Goal: Transaction & Acquisition: Purchase product/service

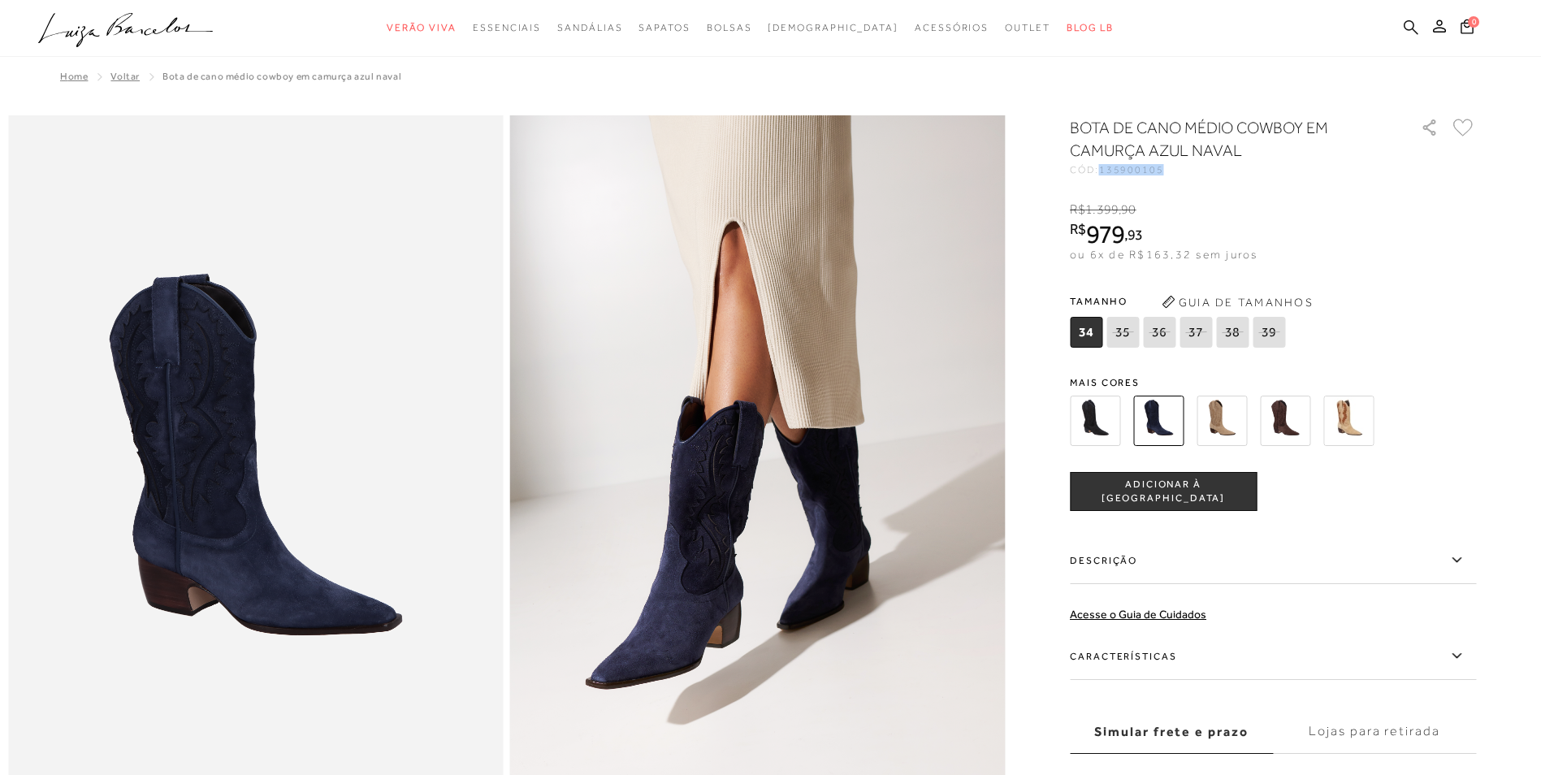
click at [1406, 26] on icon at bounding box center [1411, 26] width 15 height 15
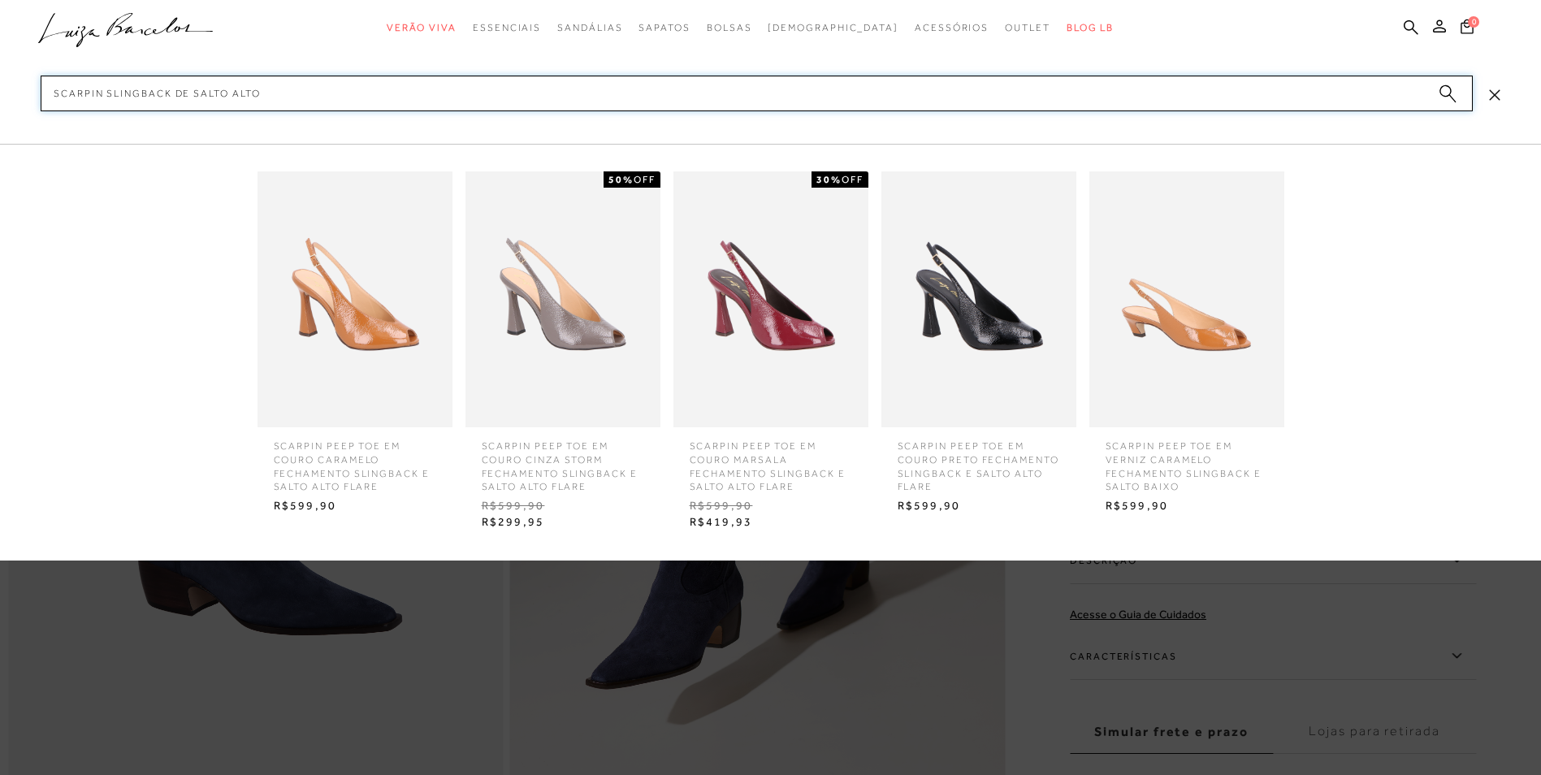
type input "SCARPIN SLINGBACK DE SALTO ALTO"
click at [1445, 90] on circle "submit" at bounding box center [1445, 90] width 11 height 11
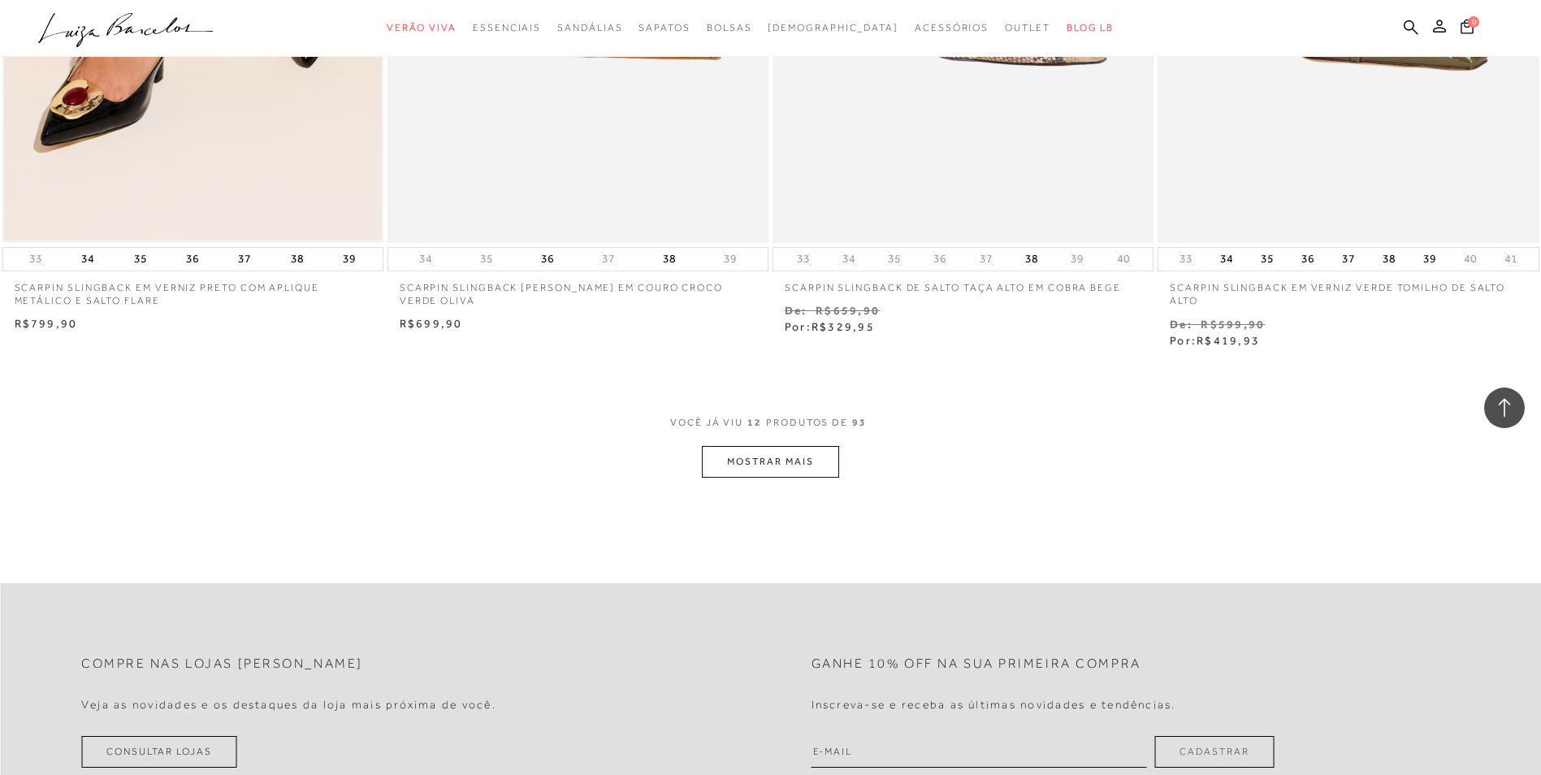
scroll to position [2112, 0]
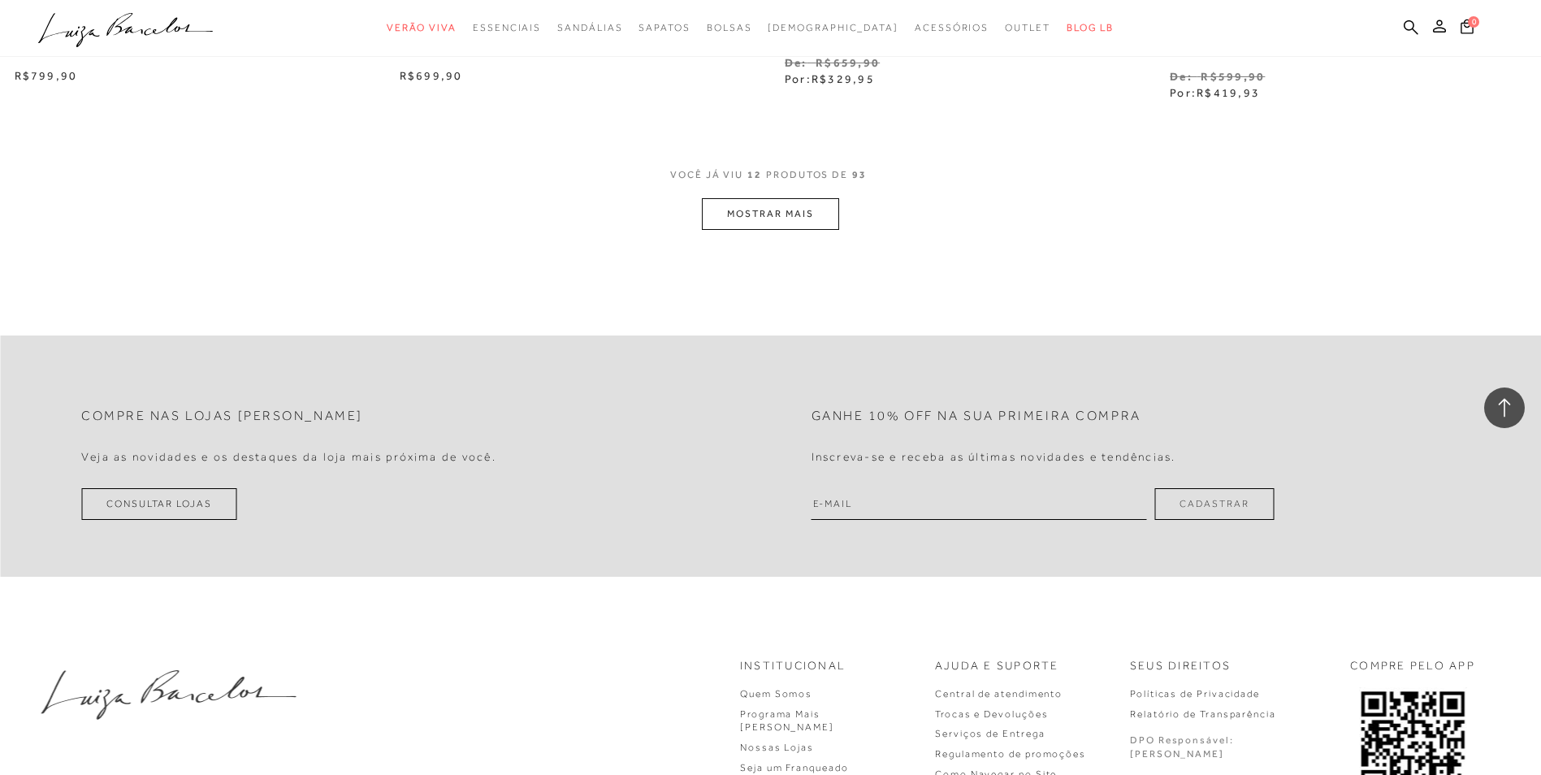
click at [760, 209] on button "MOSTRAR MAIS" at bounding box center [770, 214] width 136 height 32
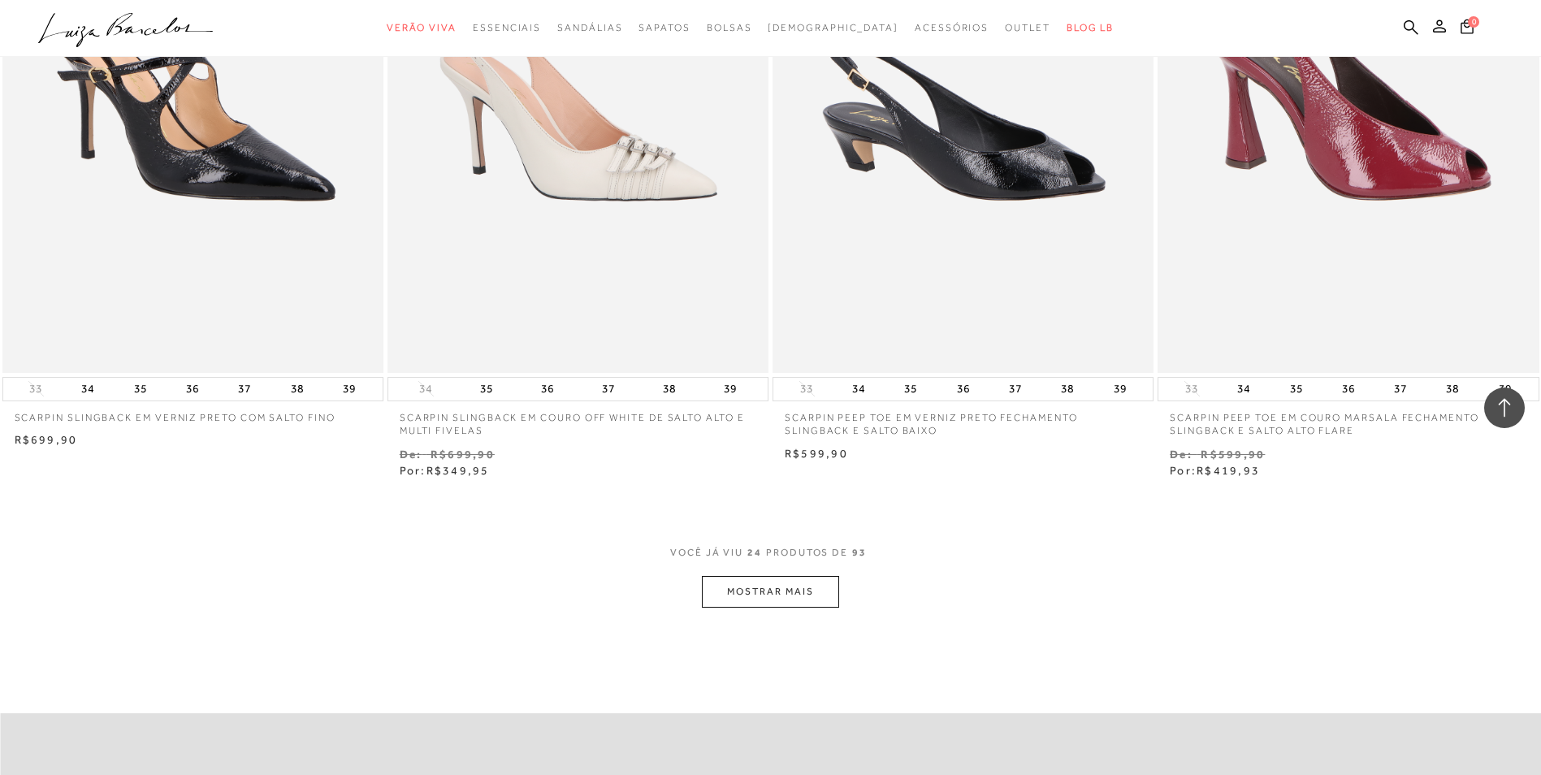
scroll to position [4143, 0]
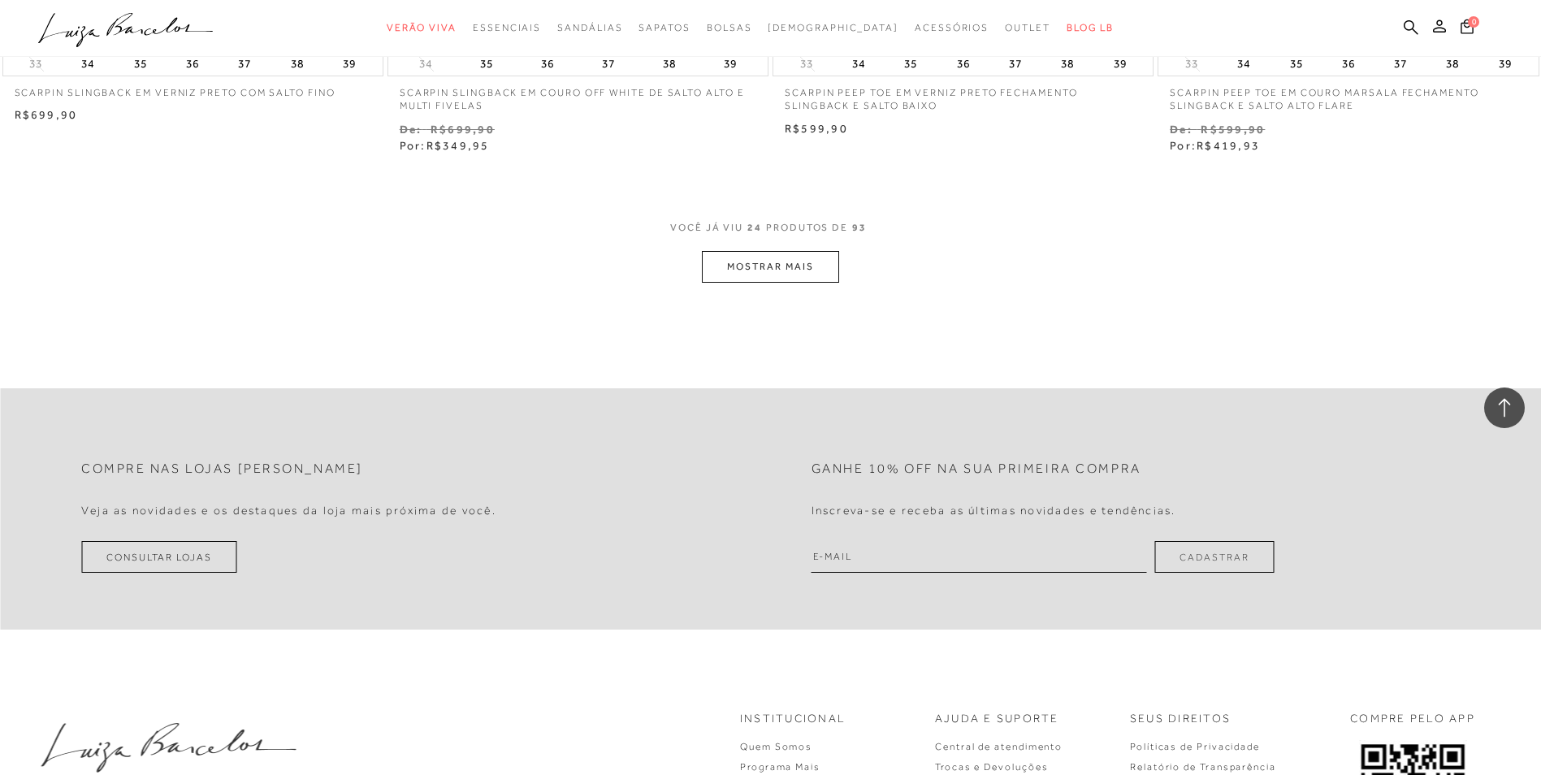
click at [804, 275] on button "MOSTRAR MAIS" at bounding box center [770, 267] width 136 height 32
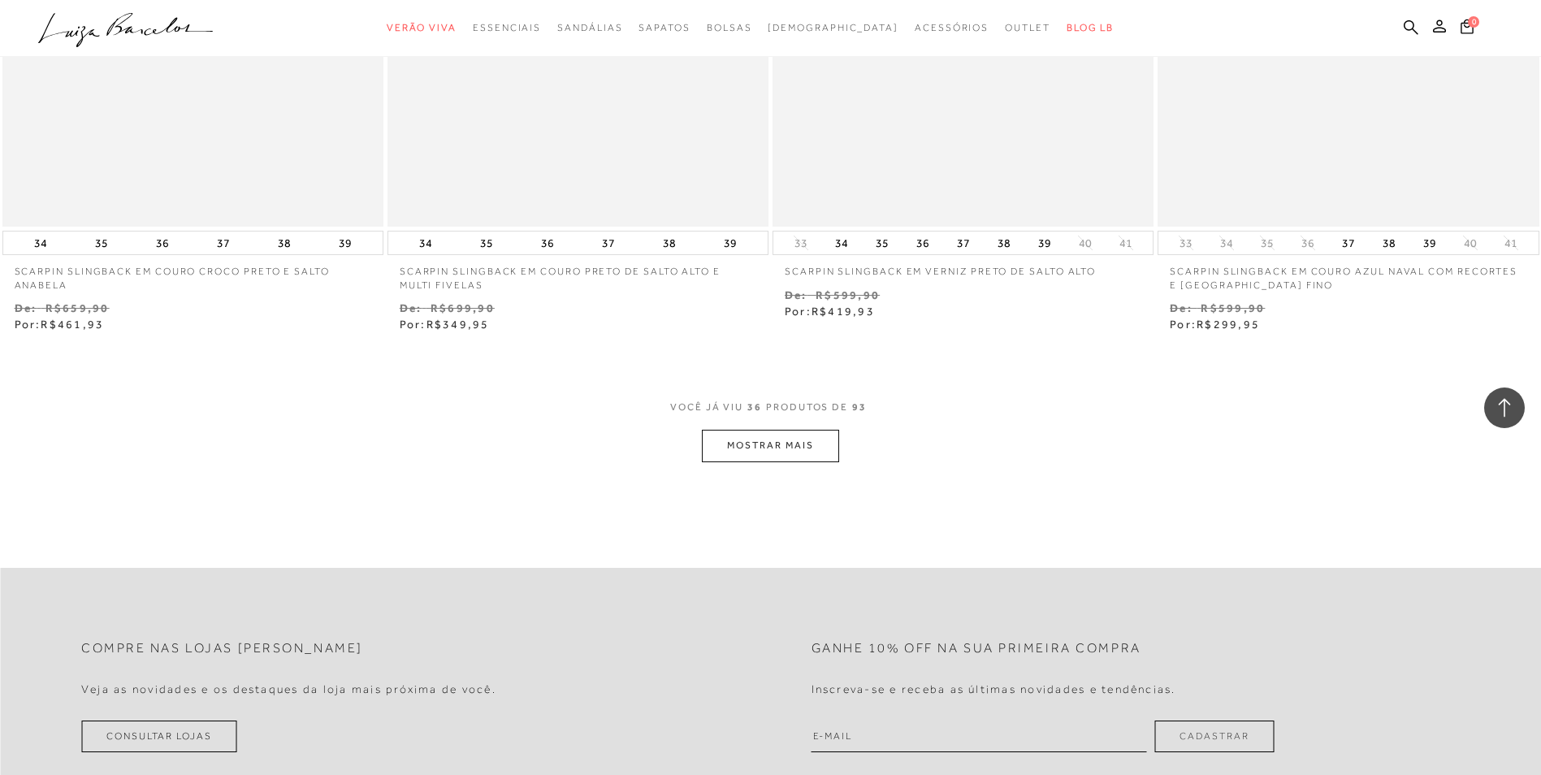
scroll to position [6093, 0]
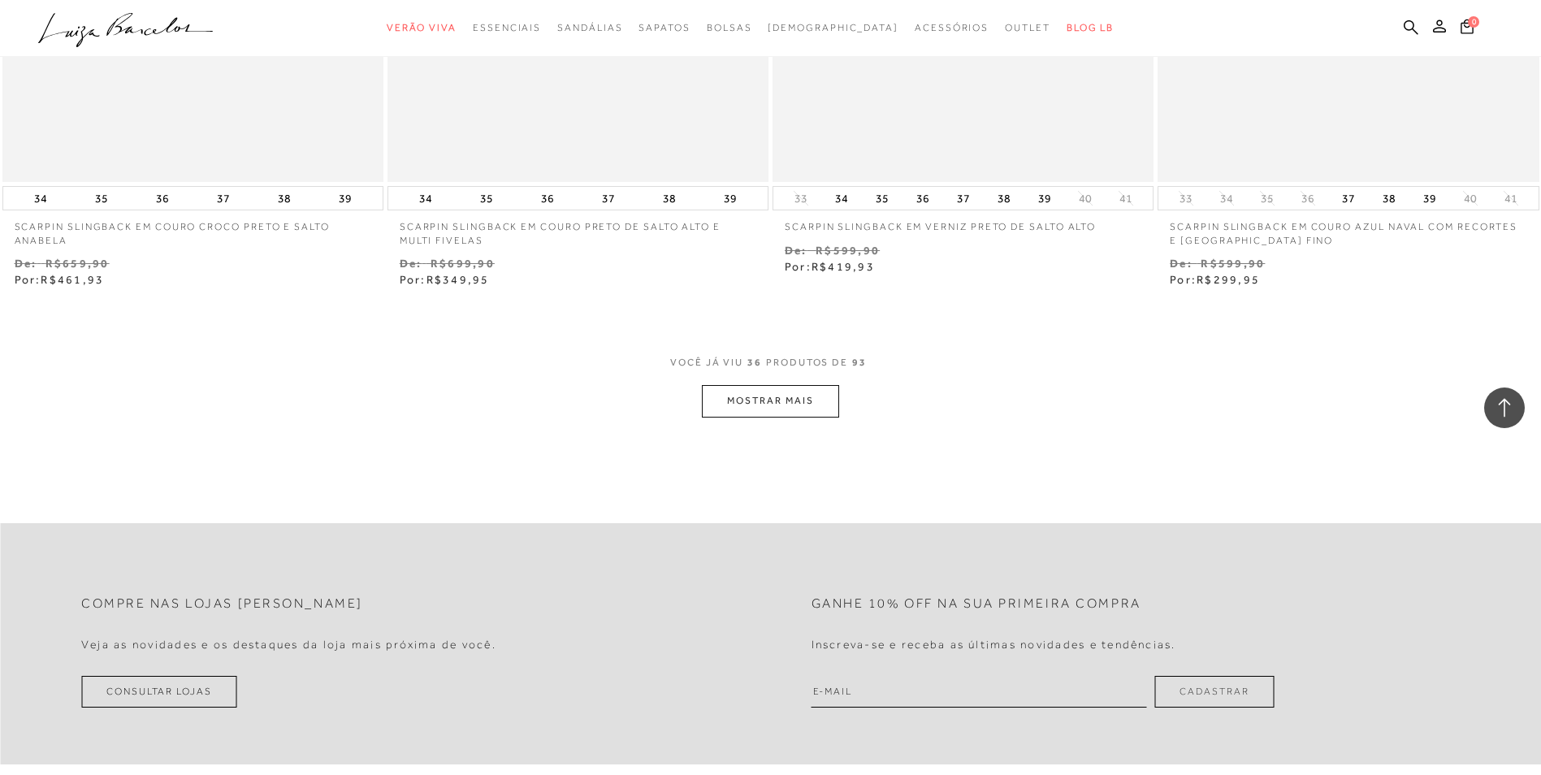
click at [816, 388] on button "MOSTRAR MAIS" at bounding box center [770, 401] width 136 height 32
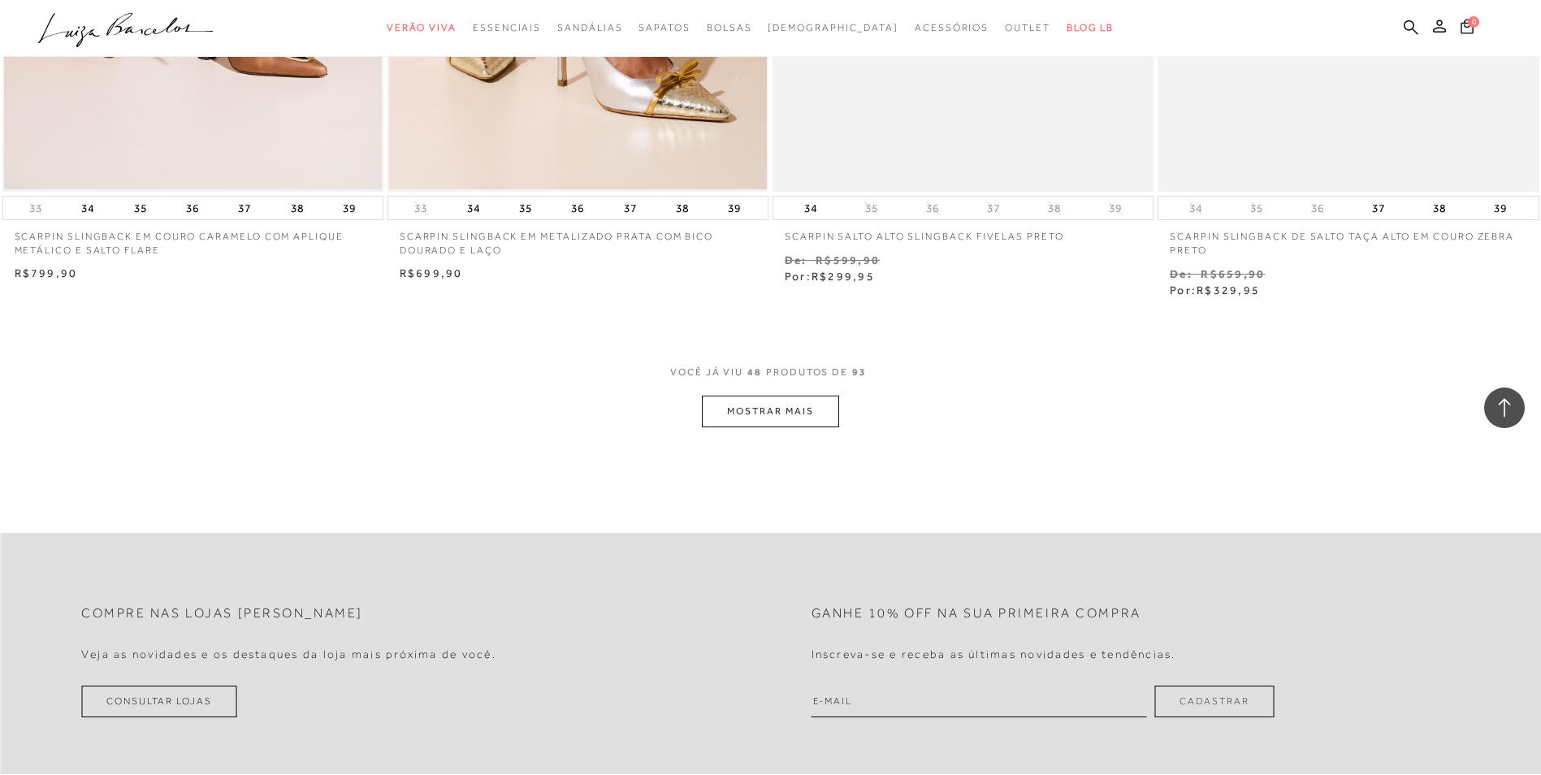
scroll to position [8205, 0]
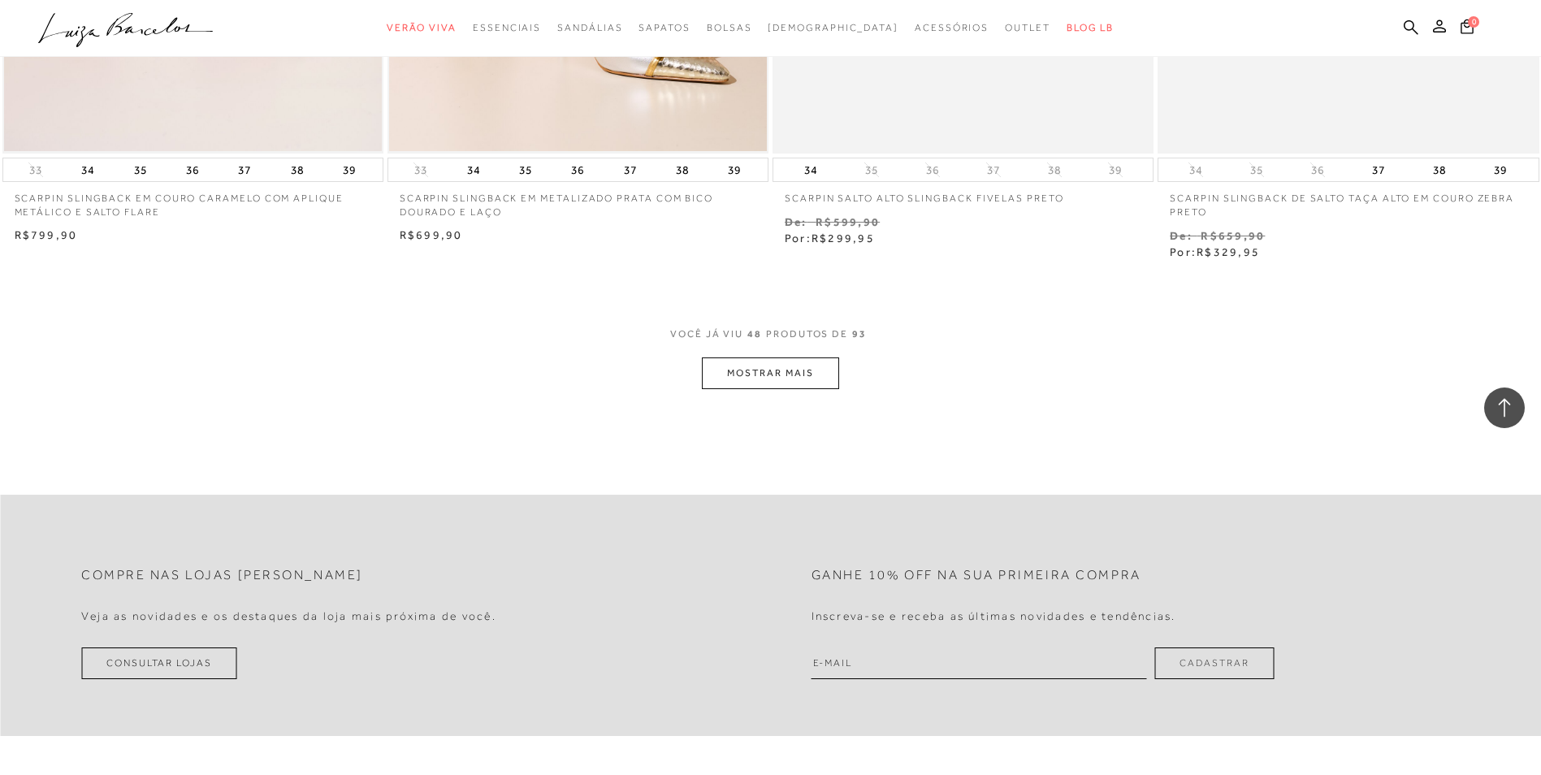
click at [785, 371] on button "MOSTRAR MAIS" at bounding box center [770, 373] width 136 height 32
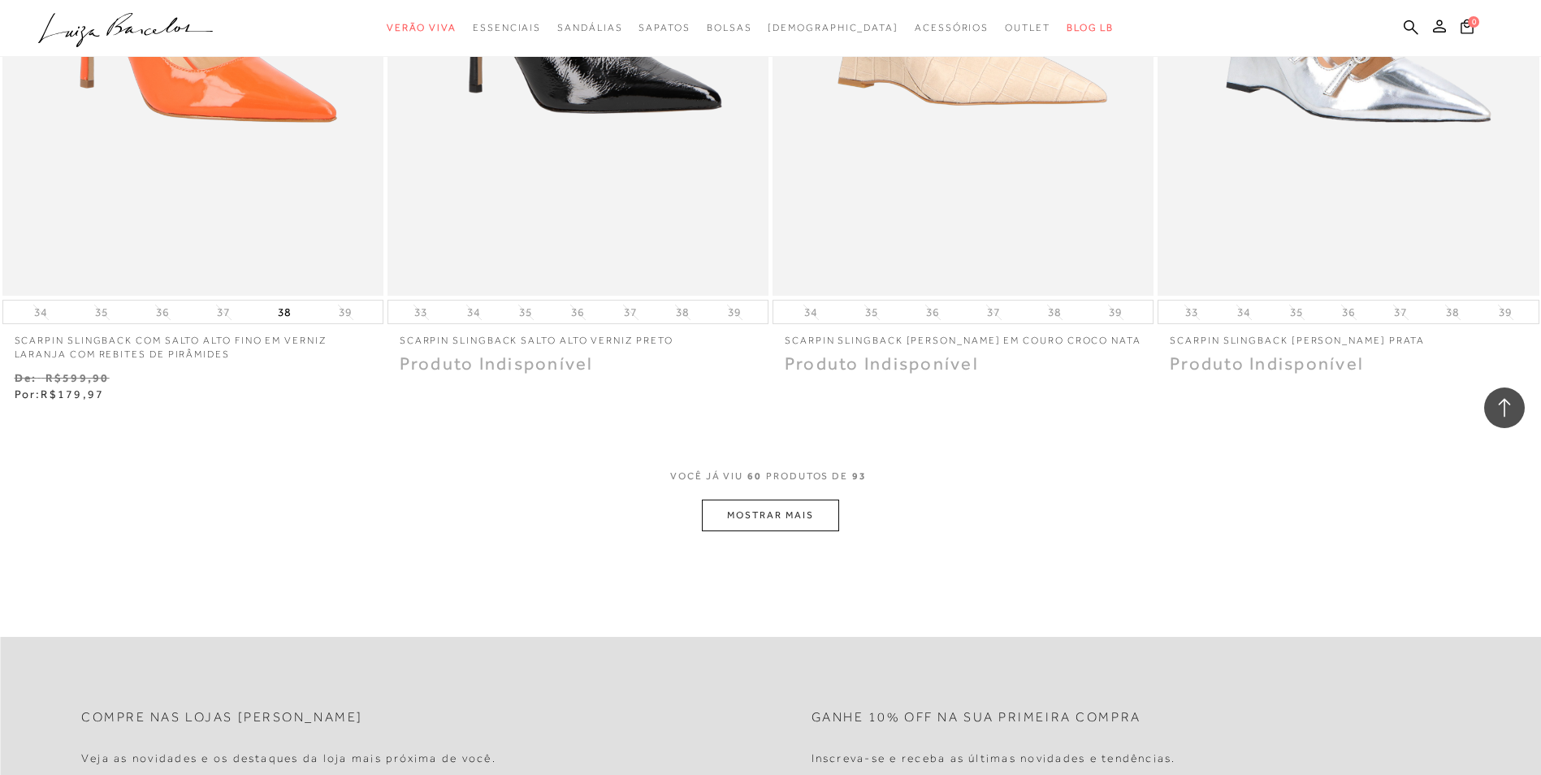
scroll to position [10236, 0]
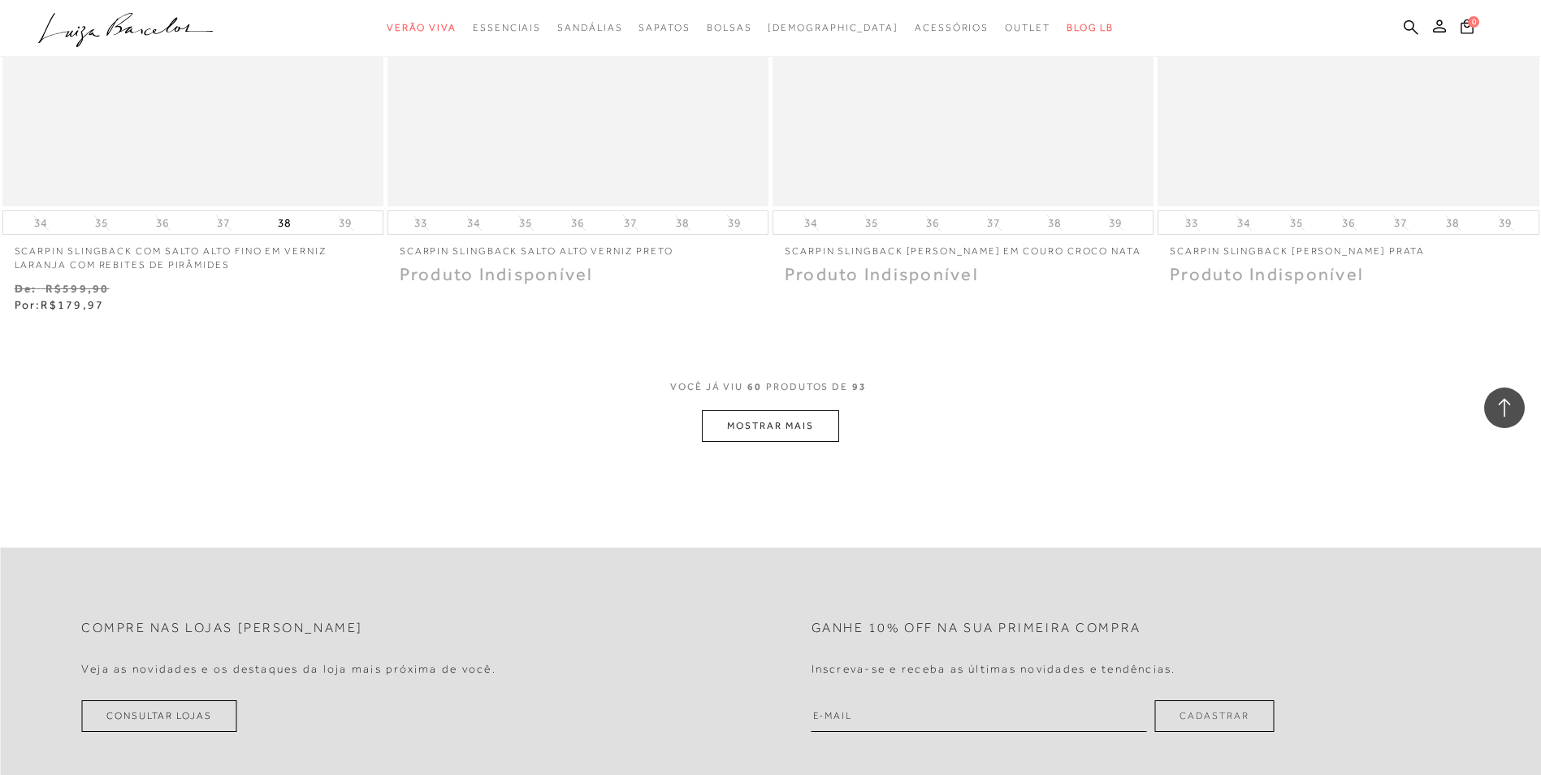
drag, startPoint x: 699, startPoint y: 429, endPoint x: 708, endPoint y: 427, distance: 9.9
click at [704, 427] on div "VOCê JÁ VIU 60 PRODUTOS DE 93 MOSTRAR MAIS" at bounding box center [770, 411] width 1541 height 62
click at [710, 427] on button "MOSTRAR MAIS" at bounding box center [770, 426] width 136 height 32
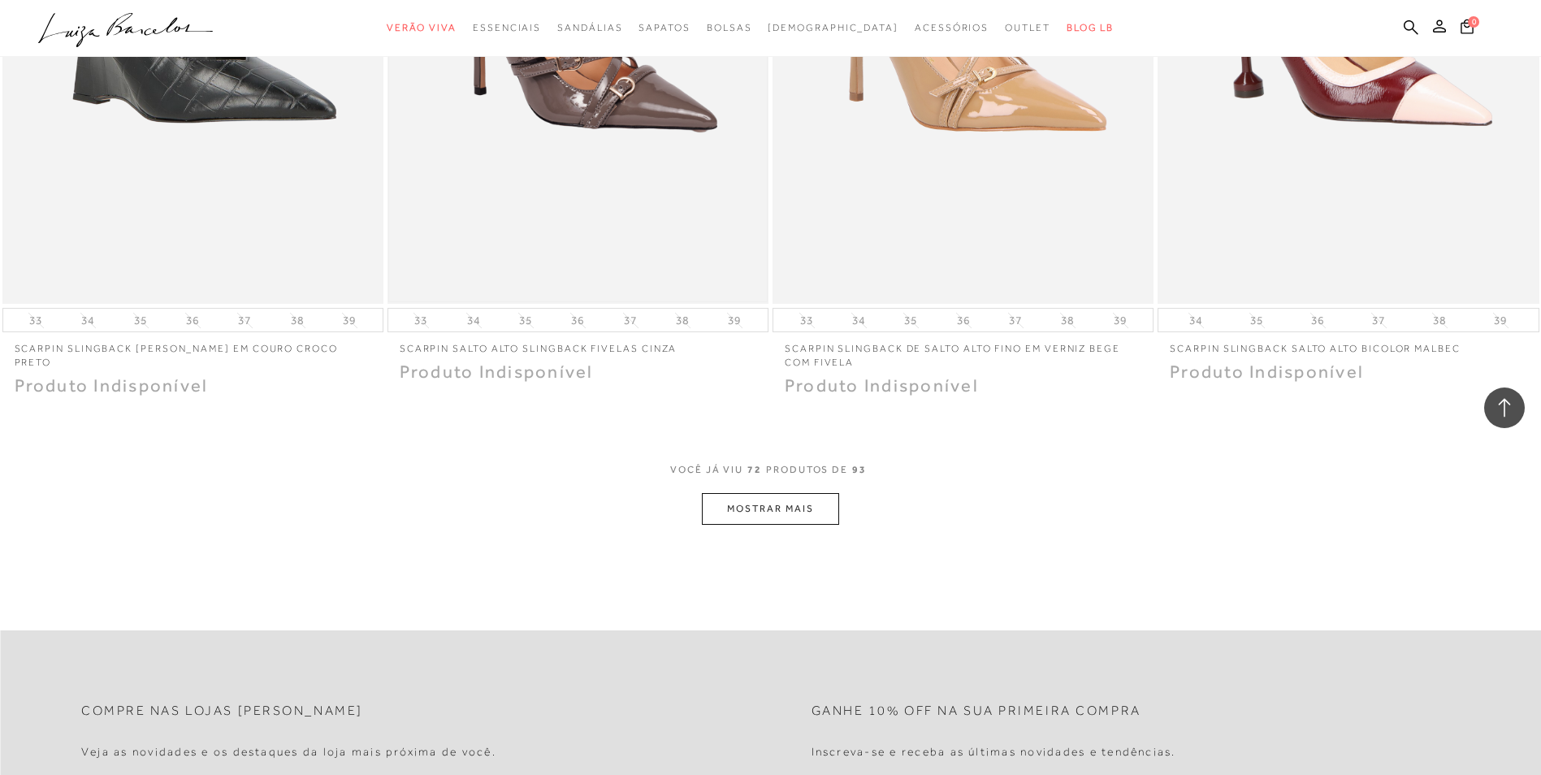
scroll to position [12268, 0]
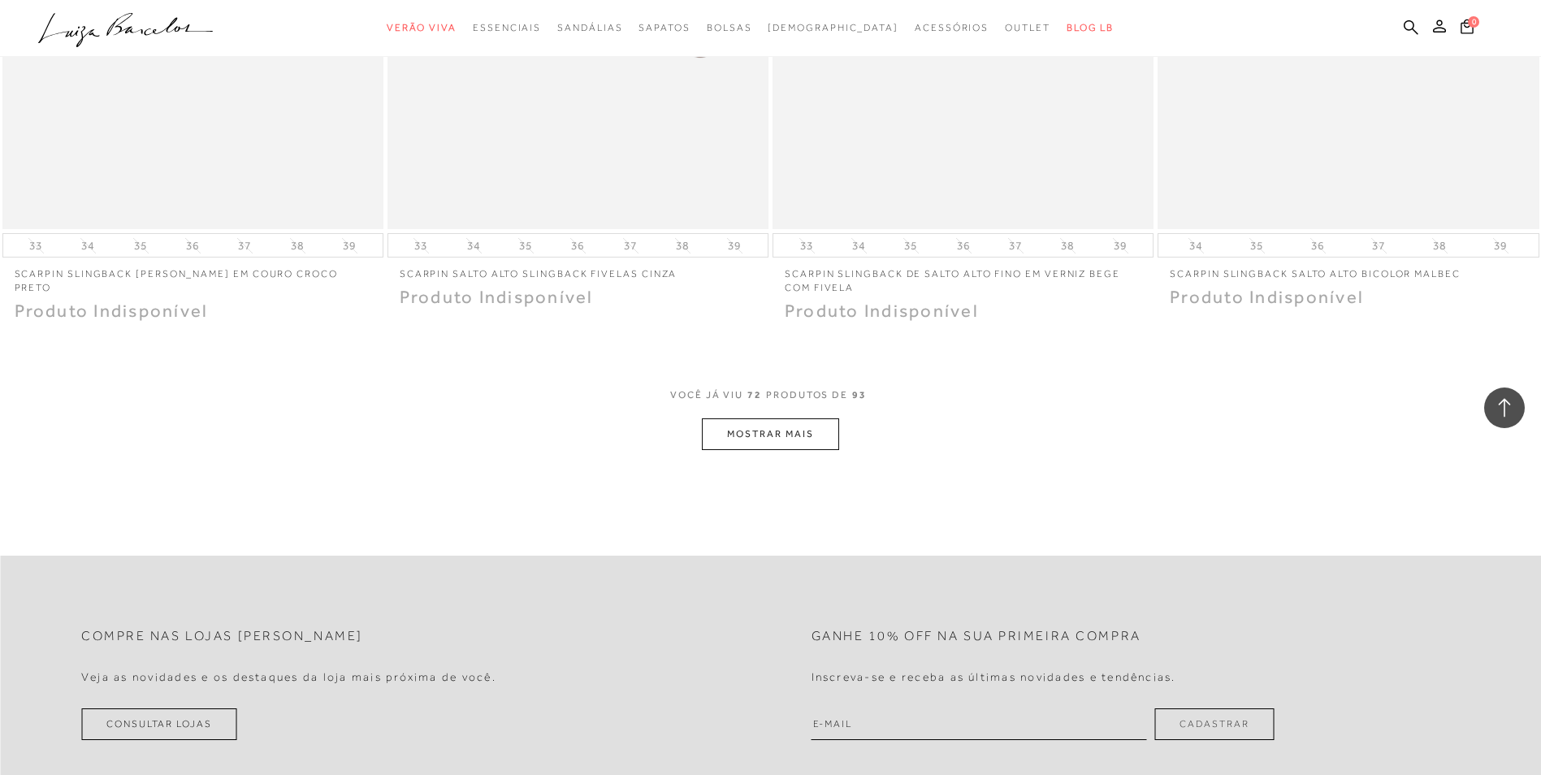
click at [762, 443] on button "MOSTRAR MAIS" at bounding box center [770, 434] width 136 height 32
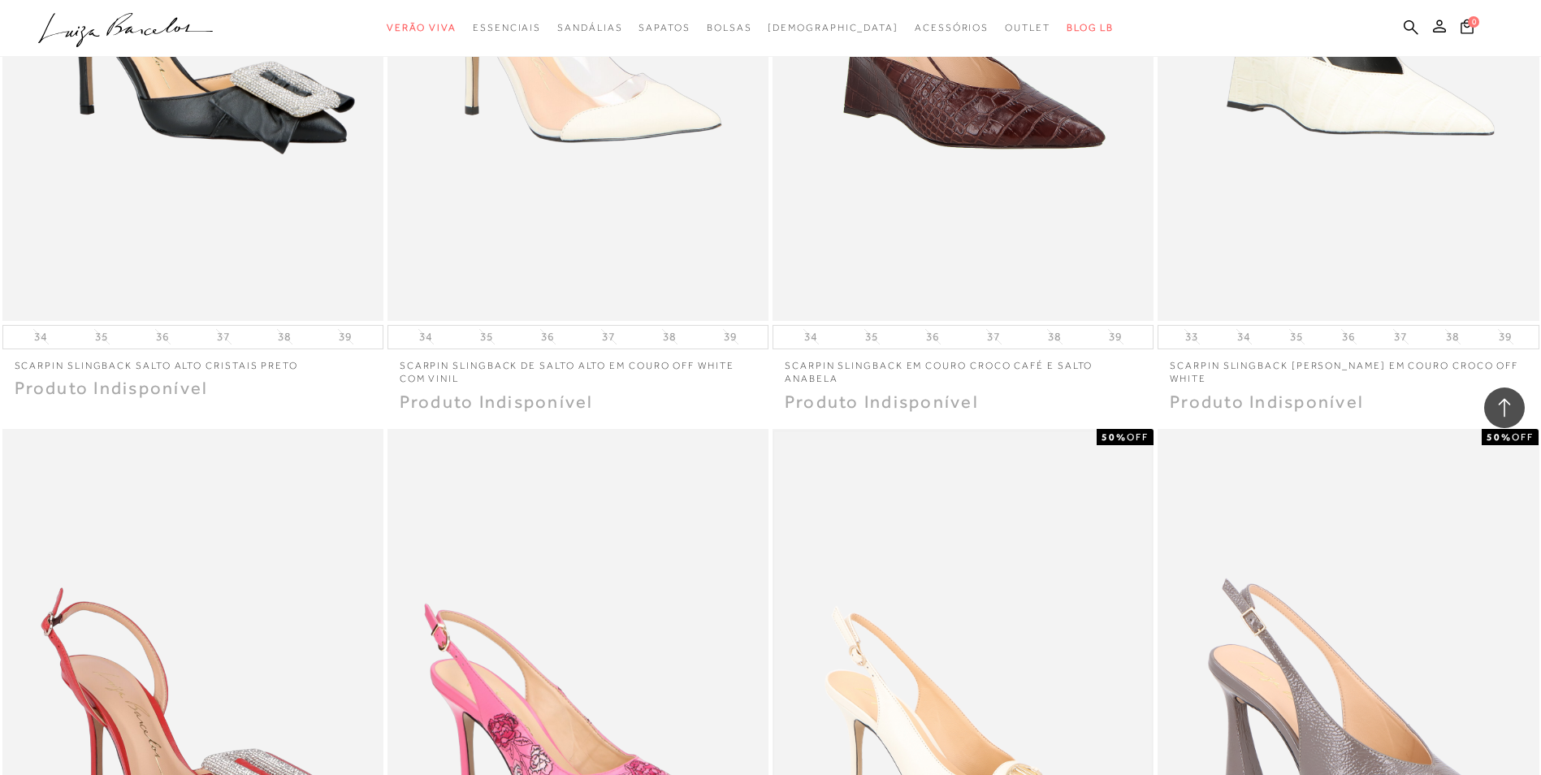
scroll to position [13697, 0]
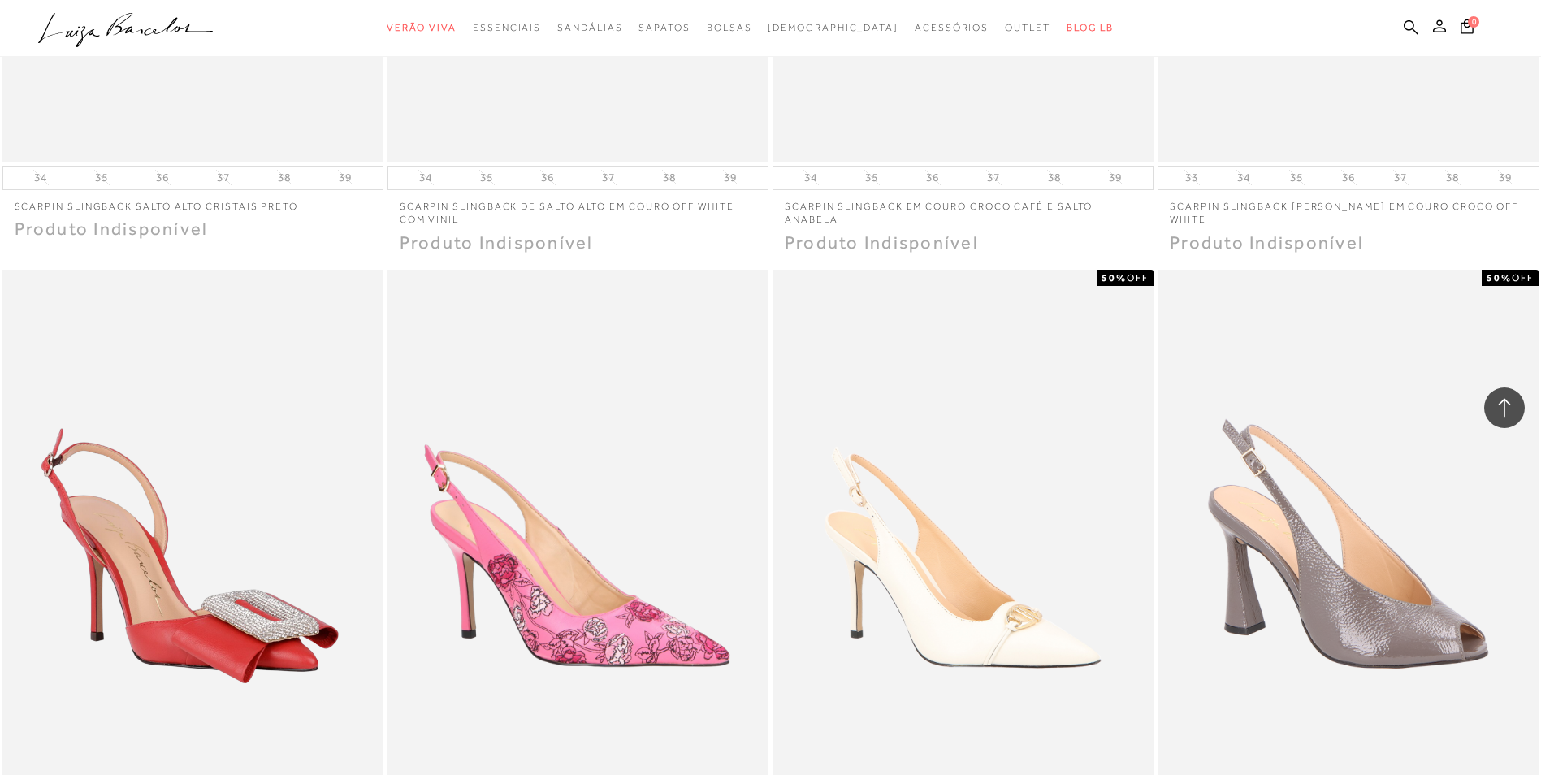
drag, startPoint x: 1008, startPoint y: 610, endPoint x: 1003, endPoint y: 602, distance: 9.9
click at [1008, 608] on img at bounding box center [963, 555] width 378 height 567
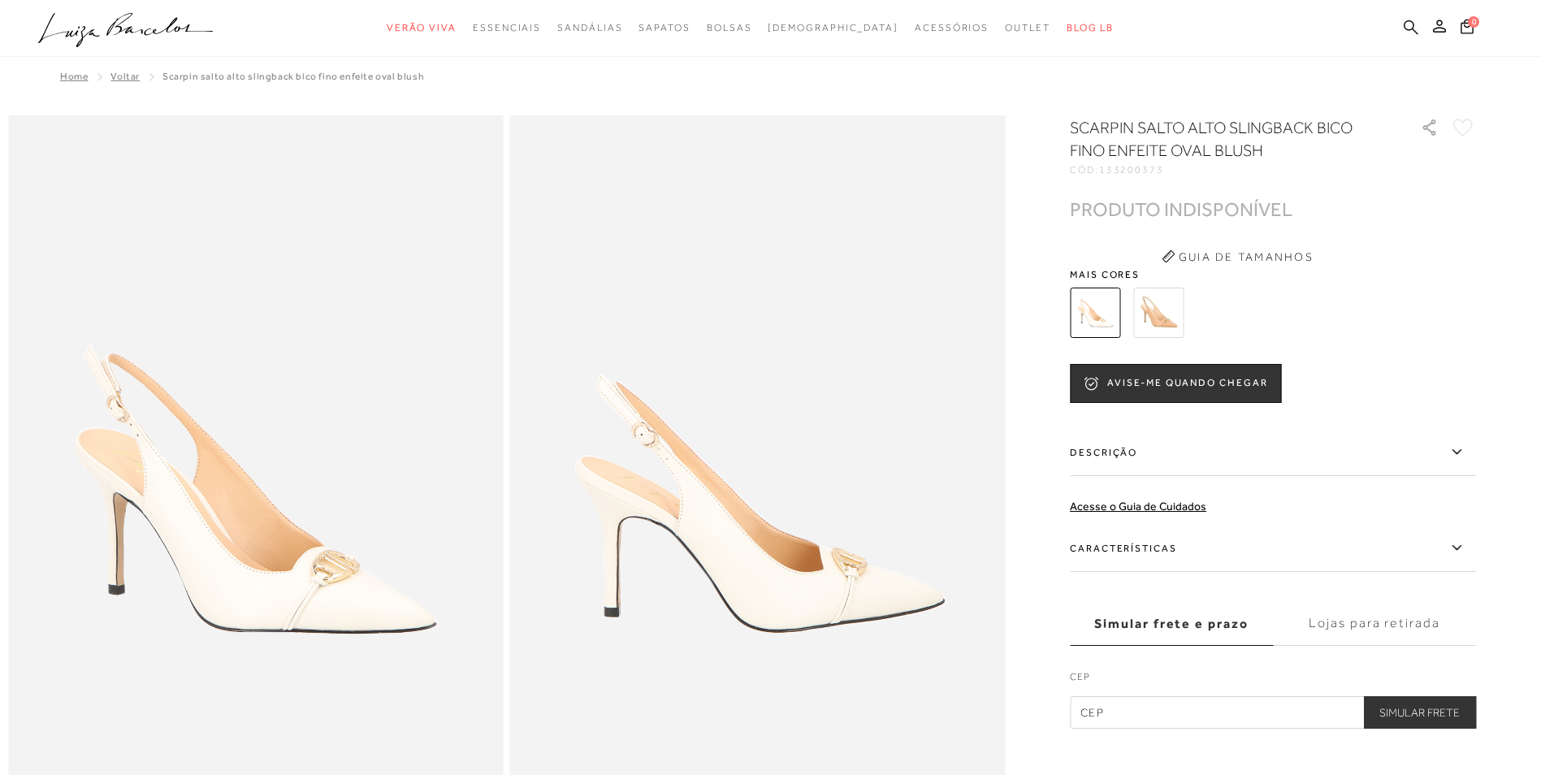
click at [1414, 25] on icon at bounding box center [1411, 26] width 15 height 15
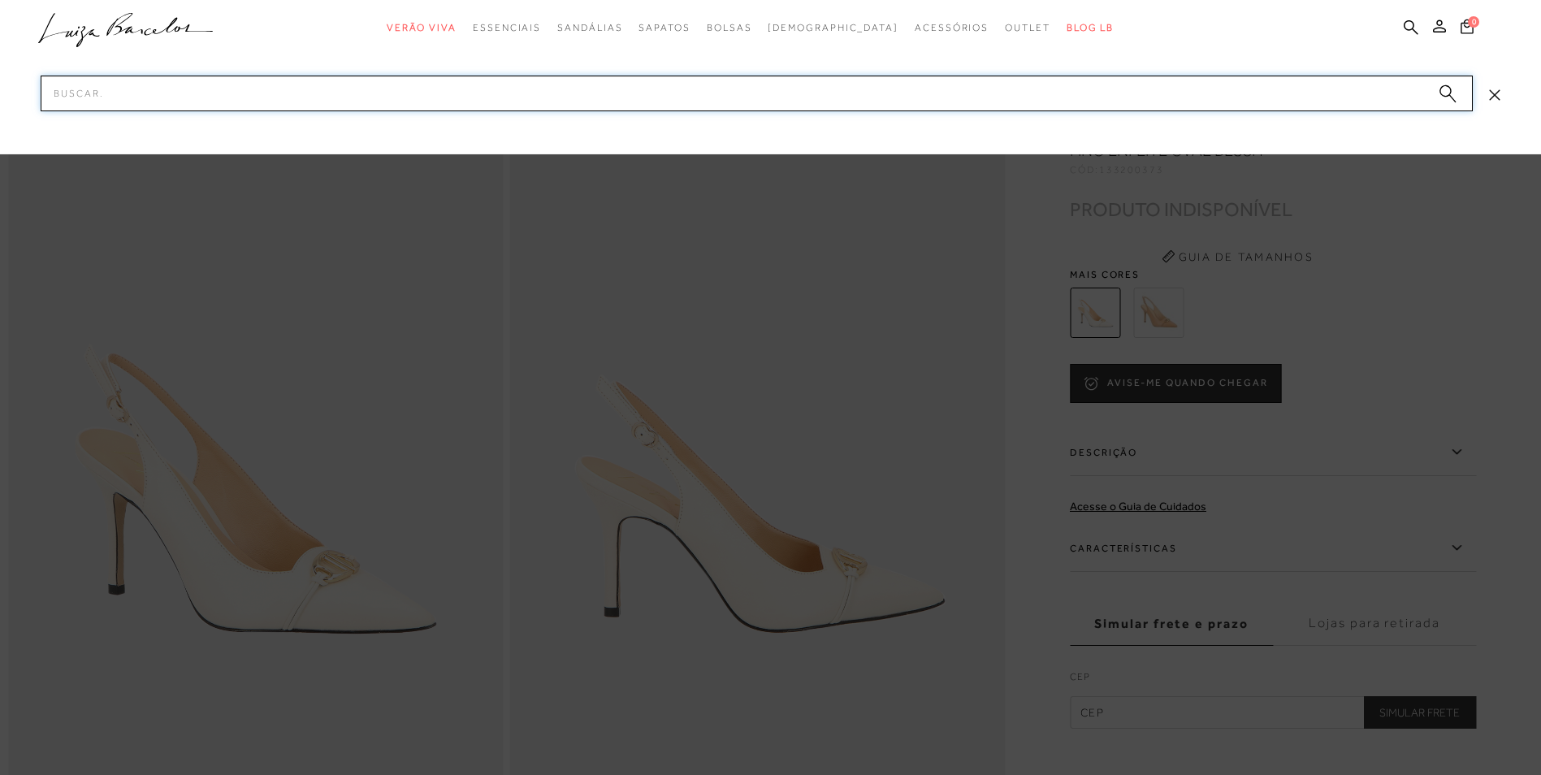
click at [1287, 100] on input "Pesquisar" at bounding box center [757, 94] width 1432 height 36
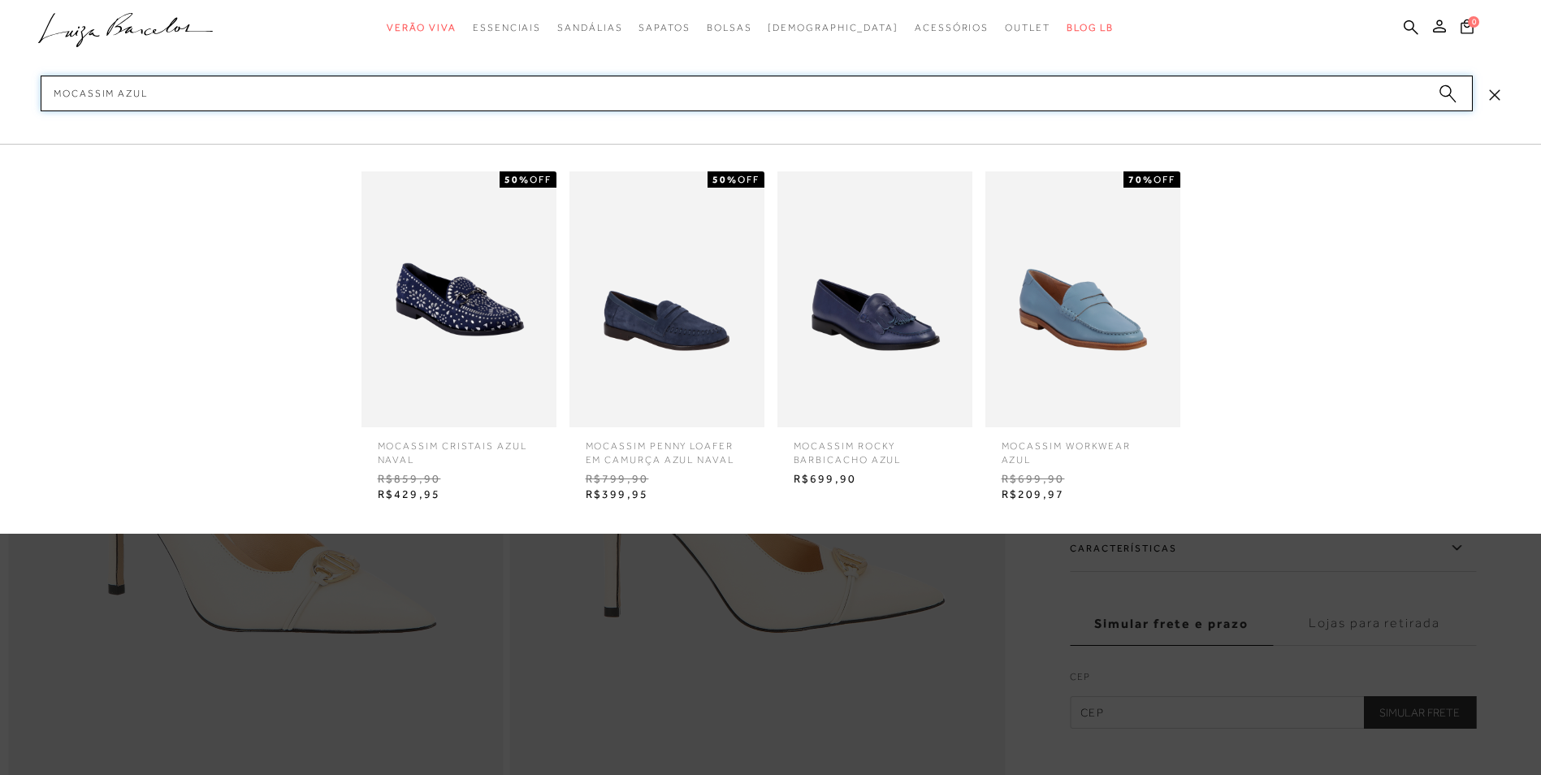
type input "MOCASSIM AZUL"
click at [440, 334] on img at bounding box center [459, 299] width 195 height 256
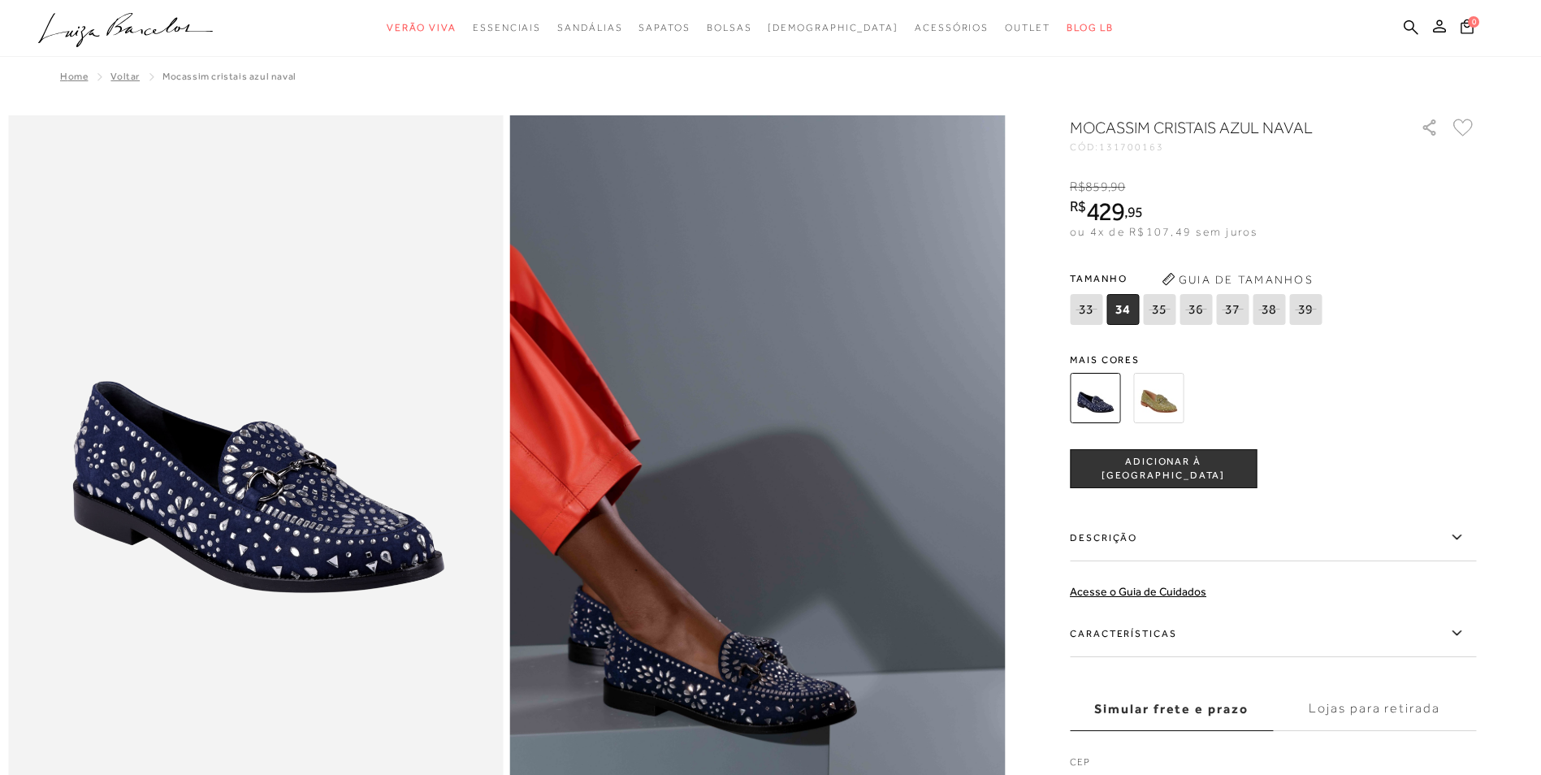
click at [1148, 150] on span "131700163" at bounding box center [1131, 146] width 65 height 11
copy span "131700163"
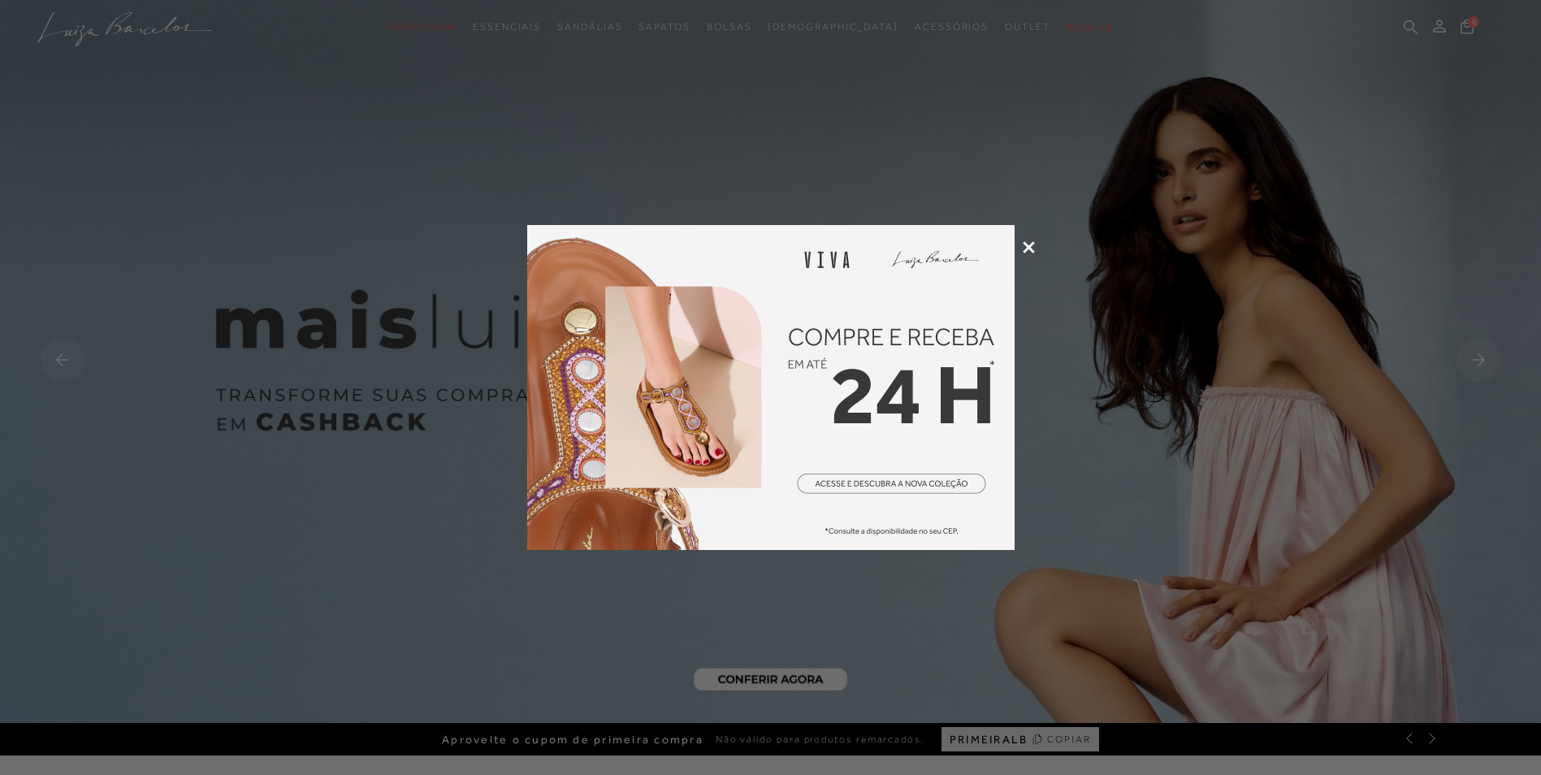
click at [1025, 242] on icon at bounding box center [1029, 247] width 12 height 12
